Goal: Navigation & Orientation: Find specific page/section

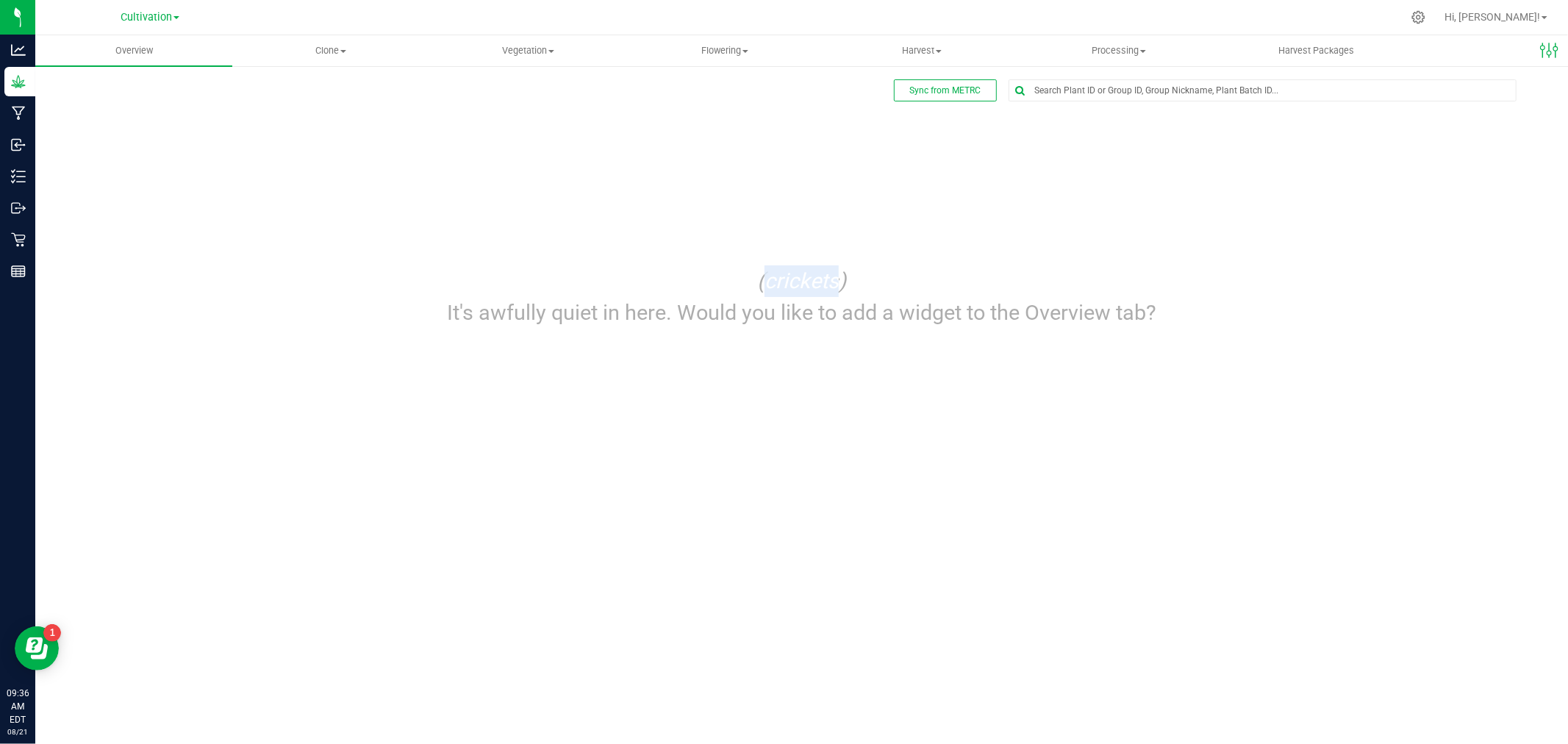
drag, startPoint x: 762, startPoint y: 278, endPoint x: 843, endPoint y: 295, distance: 82.8
click at [841, 291] on icon "(crickets)" at bounding box center [801, 280] width 89 height 25
click at [863, 338] on div "(crickets) It's awfully quiet in here. Would you like to add a widget to the Ov…" at bounding box center [802, 297] width 748 height 94
drag, startPoint x: 1167, startPoint y: 304, endPoint x: 460, endPoint y: 329, distance: 707.4
click at [450, 326] on div "(crickets) It's awfully quiet in here. Would you like to add a widget to the Ov…" at bounding box center [802, 297] width 748 height 94
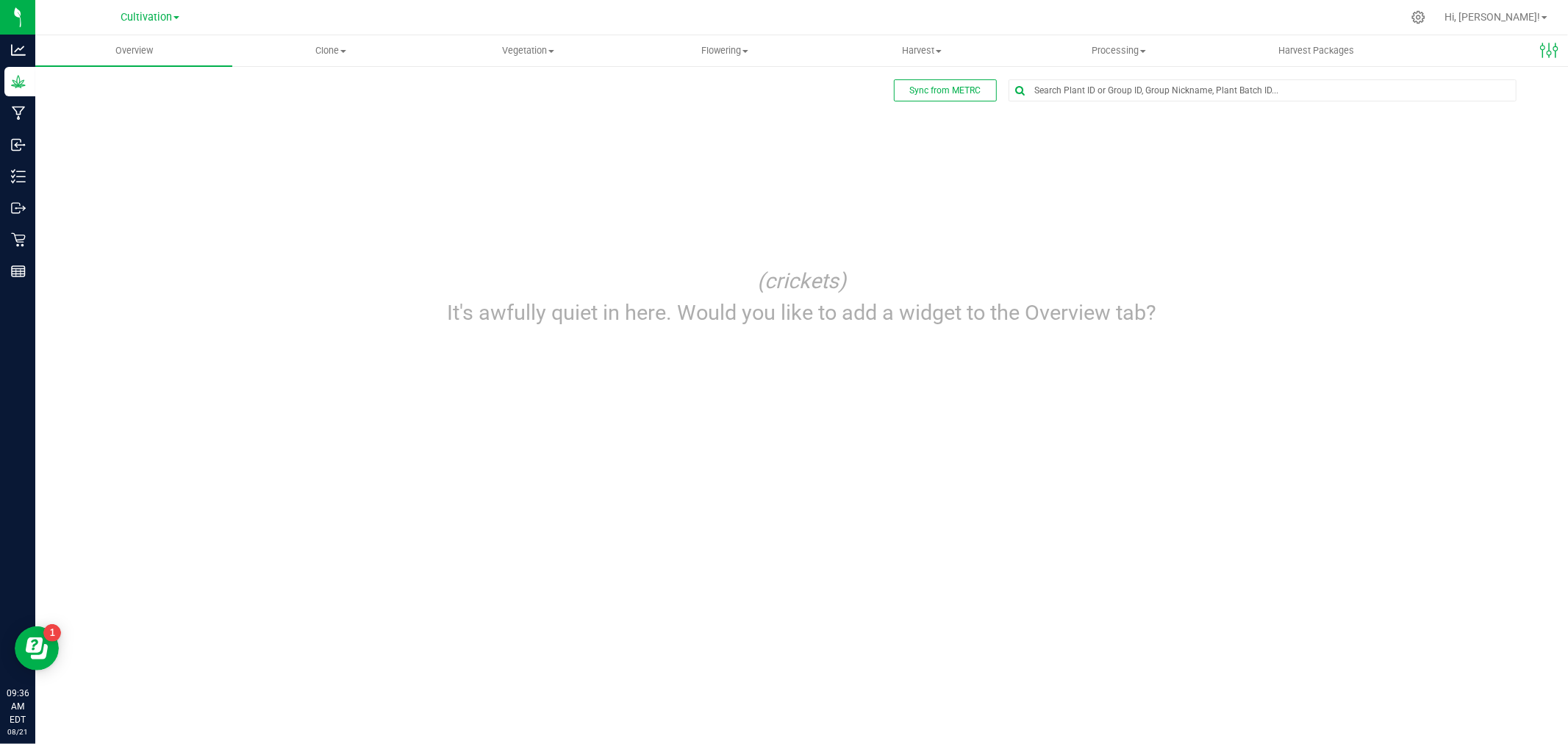
click at [965, 469] on div "Overview Clone Create plants Cloning groups Cloning plant batches Apply to plan…" at bounding box center [801, 389] width 1532 height 708
drag, startPoint x: 1185, startPoint y: 305, endPoint x: 437, endPoint y: 338, distance: 748.7
click at [429, 339] on div "(crickets) It's awfully quiet in here. Would you like to add a widget to the Ov…" at bounding box center [801, 297] width 1496 height 94
drag, startPoint x: 597, startPoint y: 368, endPoint x: 612, endPoint y: 368, distance: 15.0
click at [597, 368] on div "Overview Clone Create plants Cloning groups Cloning plant batches Apply to plan…" at bounding box center [801, 389] width 1532 height 708
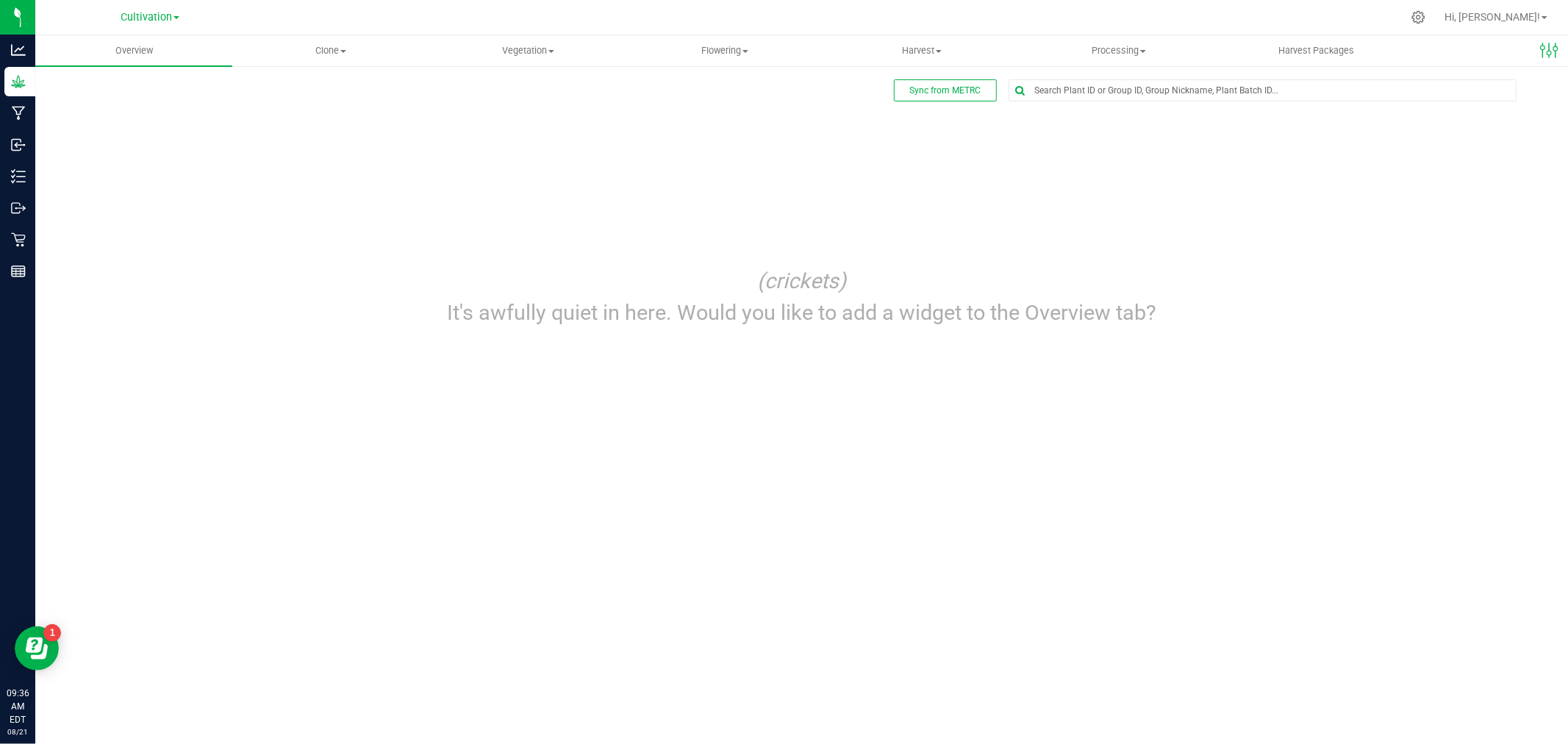
click at [1052, 354] on div "Sync from METRC Edit dashboard (crickets) It's awfully quiet in here. Would you…" at bounding box center [801, 211] width 1532 height 294
drag, startPoint x: 1181, startPoint y: 302, endPoint x: 441, endPoint y: 321, distance: 740.2
click at [441, 321] on div "(crickets) It's awfully quiet in here. Would you like to add a widget to the Ov…" at bounding box center [801, 297] width 1496 height 94
click at [1123, 335] on div "(crickets) It's awfully quiet in here. Would you like to add a widget to the Ov…" at bounding box center [802, 297] width 748 height 94
drag, startPoint x: 1162, startPoint y: 309, endPoint x: 523, endPoint y: 302, distance: 639.0
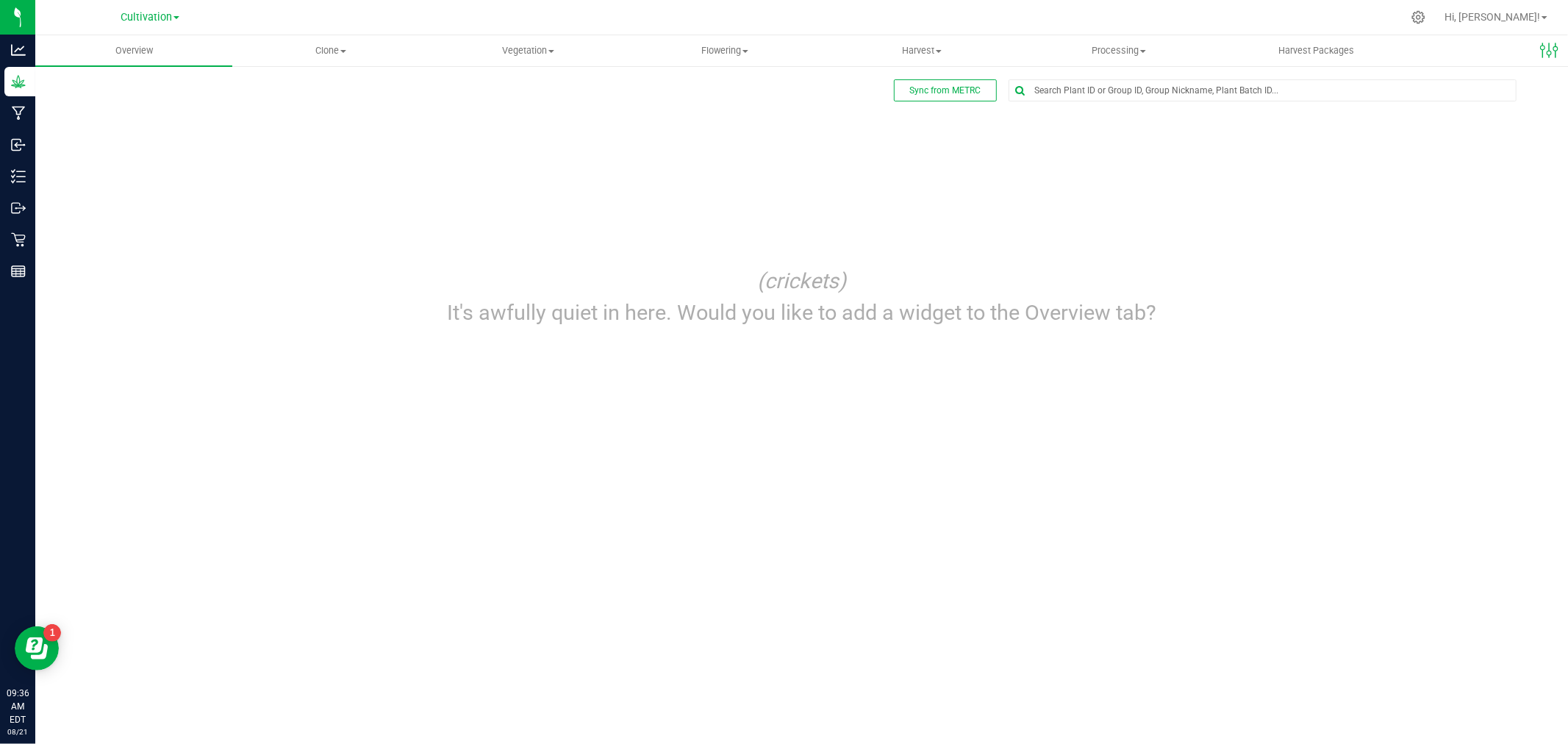
click at [408, 306] on div "(crickets) It's awfully quiet in here. Would you like to add a widget to the Ov…" at bounding box center [801, 297] width 1496 height 94
click at [1112, 326] on p "It's awfully quiet in here. Would you like to add a widget to the Overview tab?" at bounding box center [801, 312] width 718 height 32
drag, startPoint x: 1177, startPoint y: 308, endPoint x: 449, endPoint y: 292, distance: 728.2
click at [449, 292] on div "(crickets) It's awfully quiet in here. Would you like to add a widget to the Ov…" at bounding box center [801, 297] width 1496 height 94
click at [1214, 360] on div "Overview Clone Create plants Cloning groups Cloning plant batches Apply to plan…" at bounding box center [801, 389] width 1532 height 708
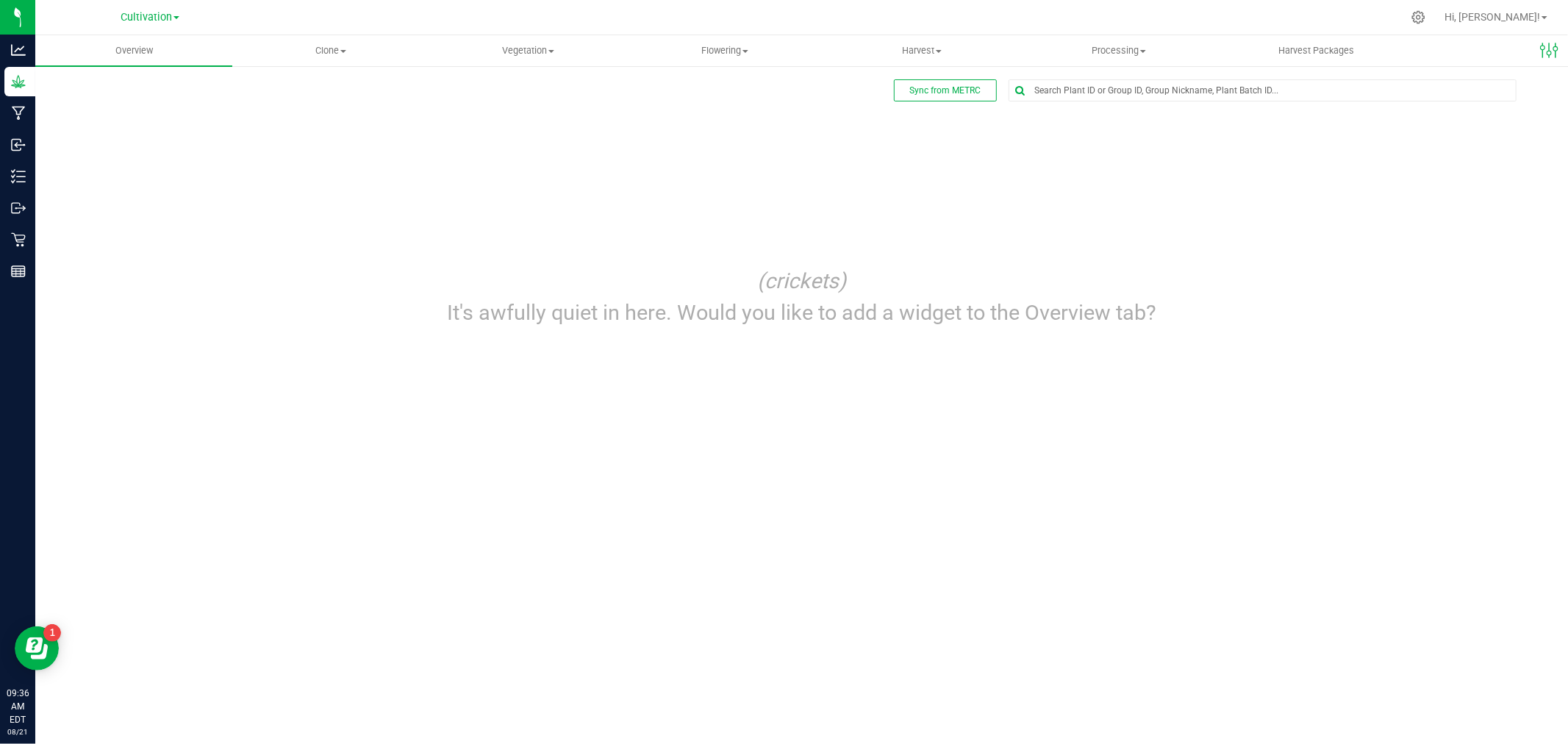
drag, startPoint x: 1168, startPoint y: 314, endPoint x: 476, endPoint y: 262, distance: 694.0
click at [476, 262] on div "(crickets) It's awfully quiet in here. Would you like to add a widget to the Ov…" at bounding box center [802, 297] width 748 height 94
click at [1109, 269] on p "(crickets)" at bounding box center [801, 280] width 718 height 32
